Goal: Task Accomplishment & Management: Use online tool/utility

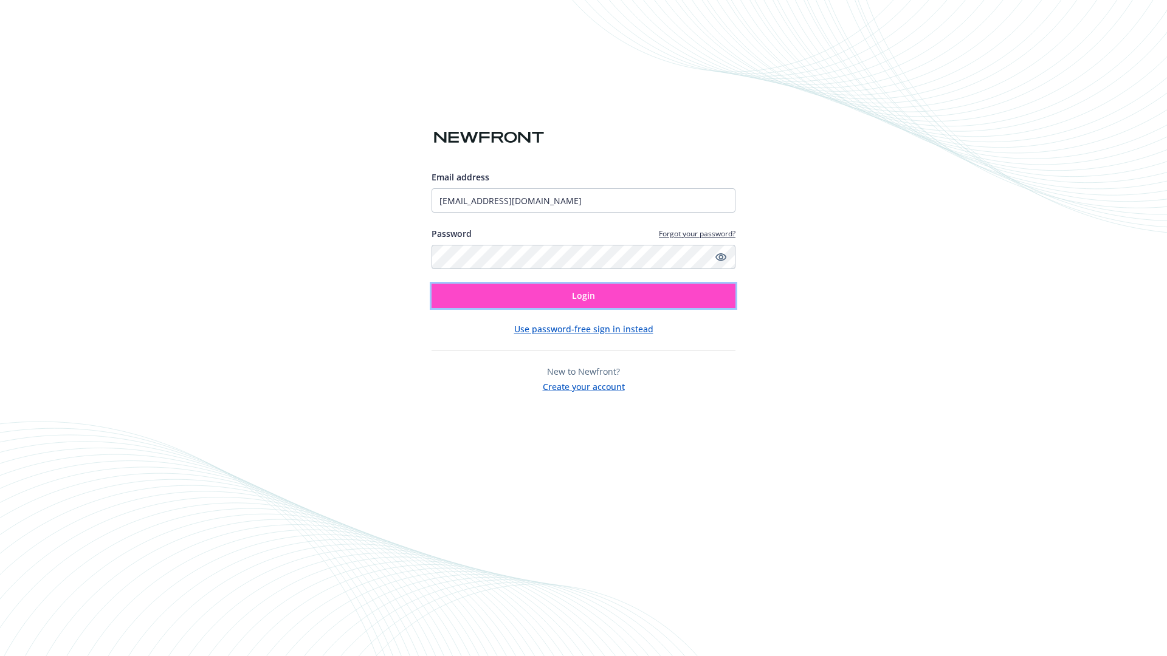
click at [584, 296] on span "Login" at bounding box center [583, 296] width 23 height 12
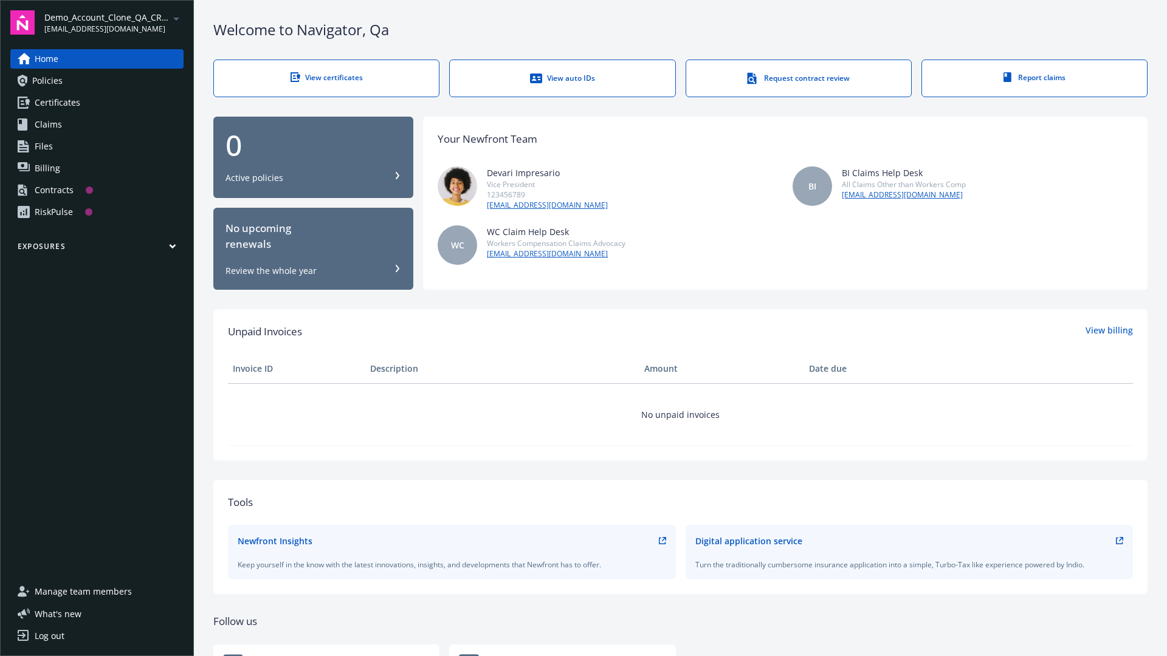
click at [114, 22] on span "Demo_Account_Clone_QA_CR_Tests_Prospect" at bounding box center [106, 17] width 125 height 13
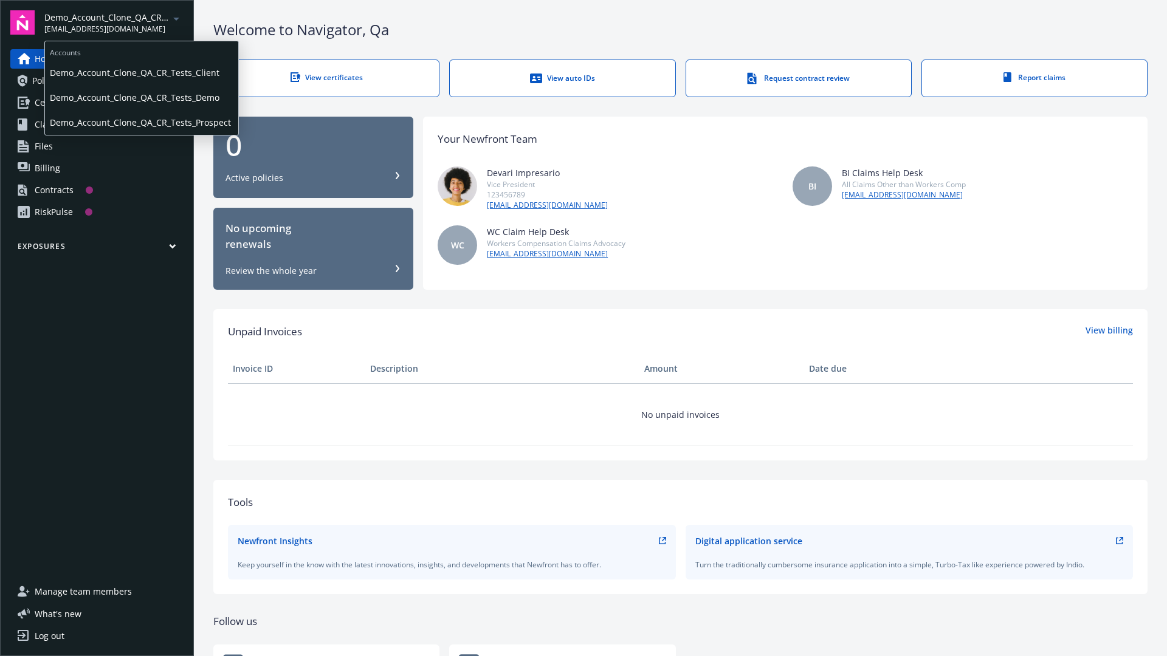
click at [140, 72] on span "Demo_Account_Clone_QA_CR_Tests_Client" at bounding box center [142, 72] width 184 height 25
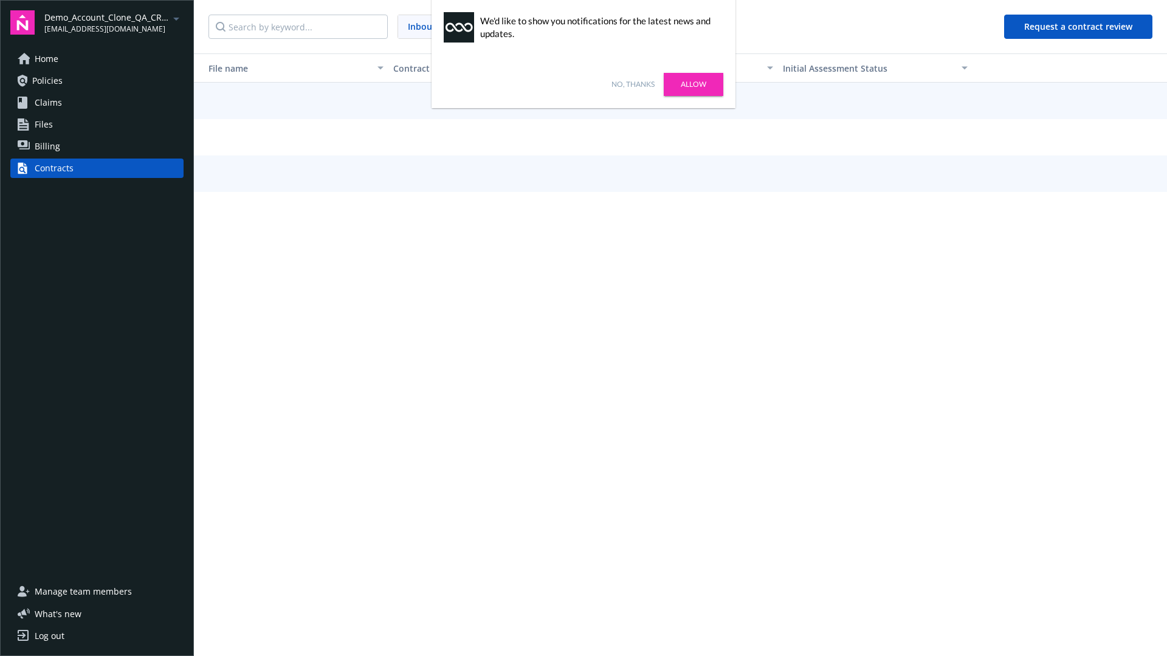
click at [633, 84] on link "No, thanks" at bounding box center [632, 84] width 43 height 11
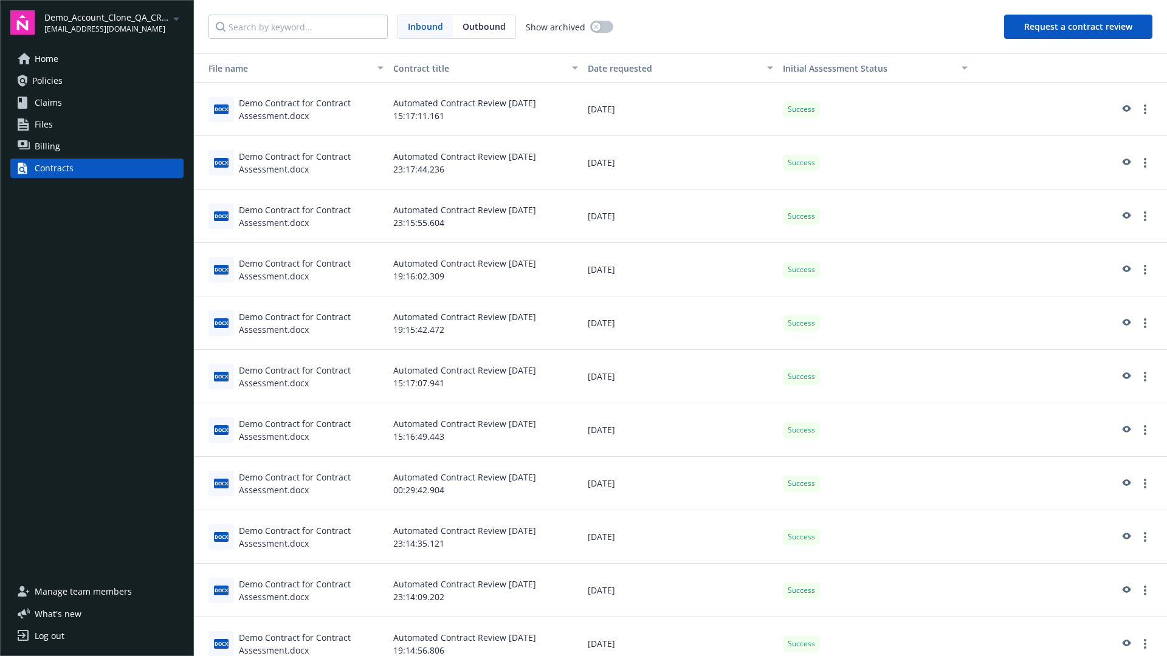
click at [1079, 27] on button "Request a contract review" at bounding box center [1078, 27] width 148 height 24
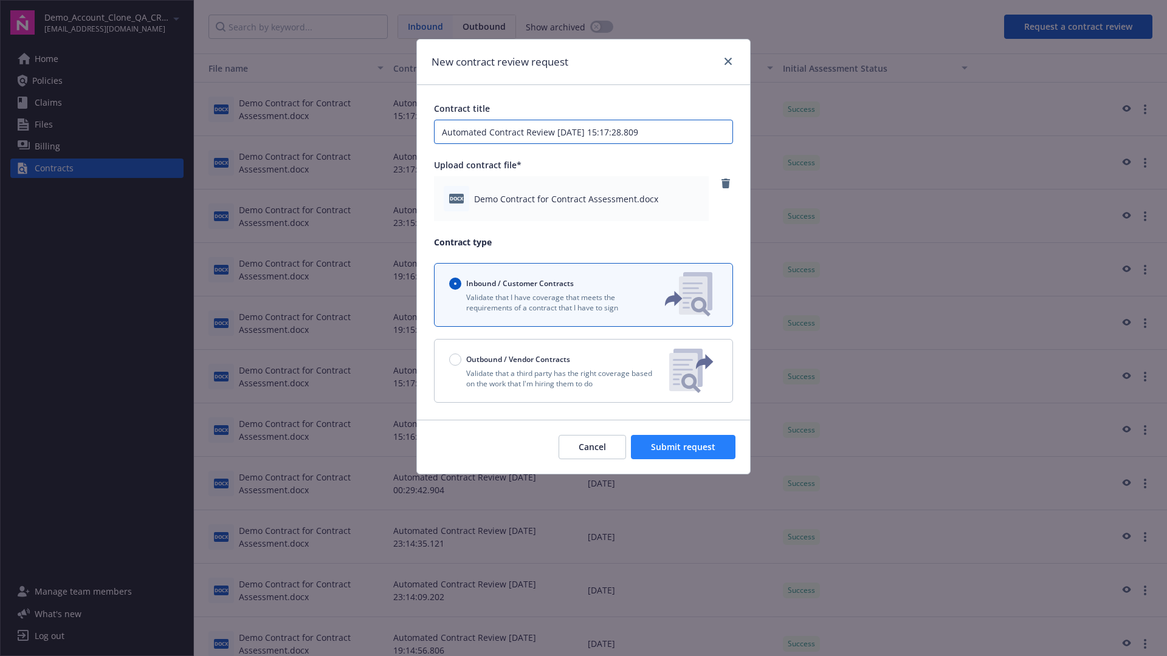
type input "Automated Contract Review 08-14-2025 15:17:28.809"
click at [684, 447] on span "Submit request" at bounding box center [683, 447] width 64 height 12
